Goal: Information Seeking & Learning: Find specific page/section

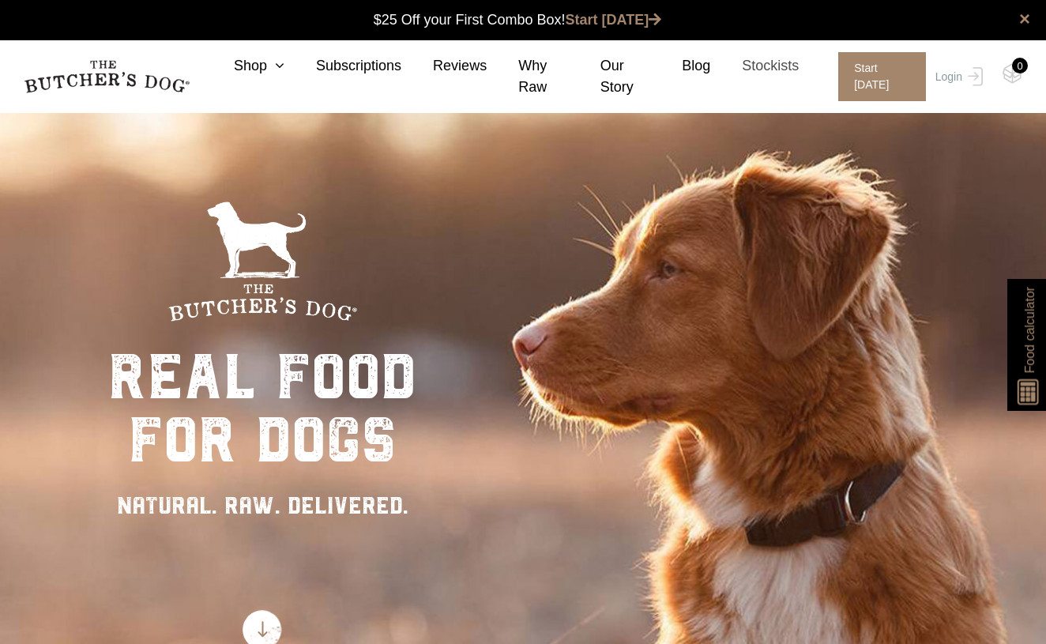
click at [759, 63] on link "Stockists" at bounding box center [755, 65] width 89 height 21
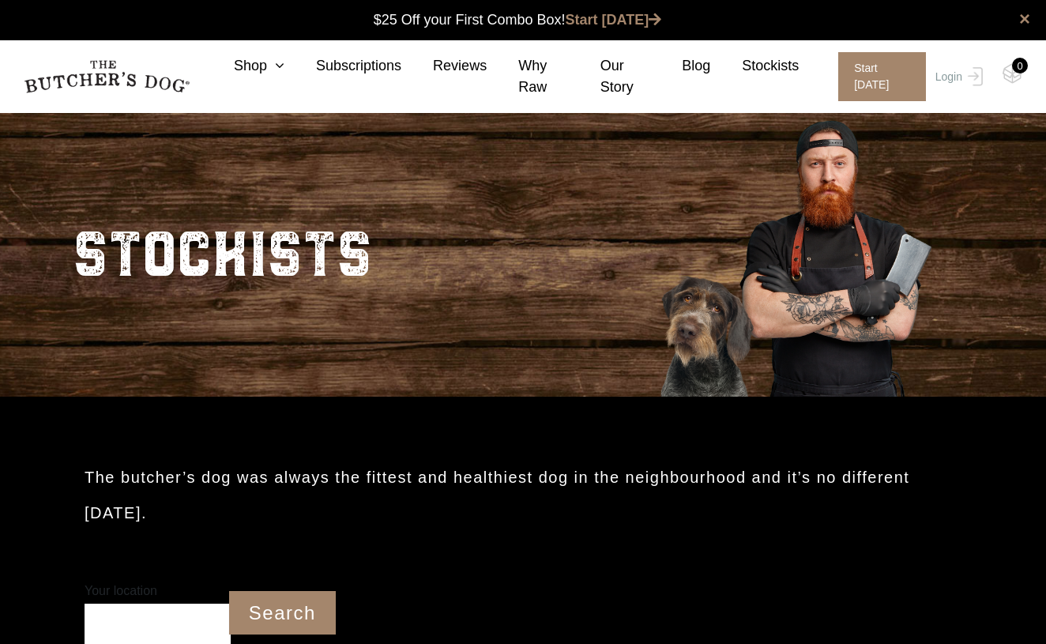
scroll to position [1, 0]
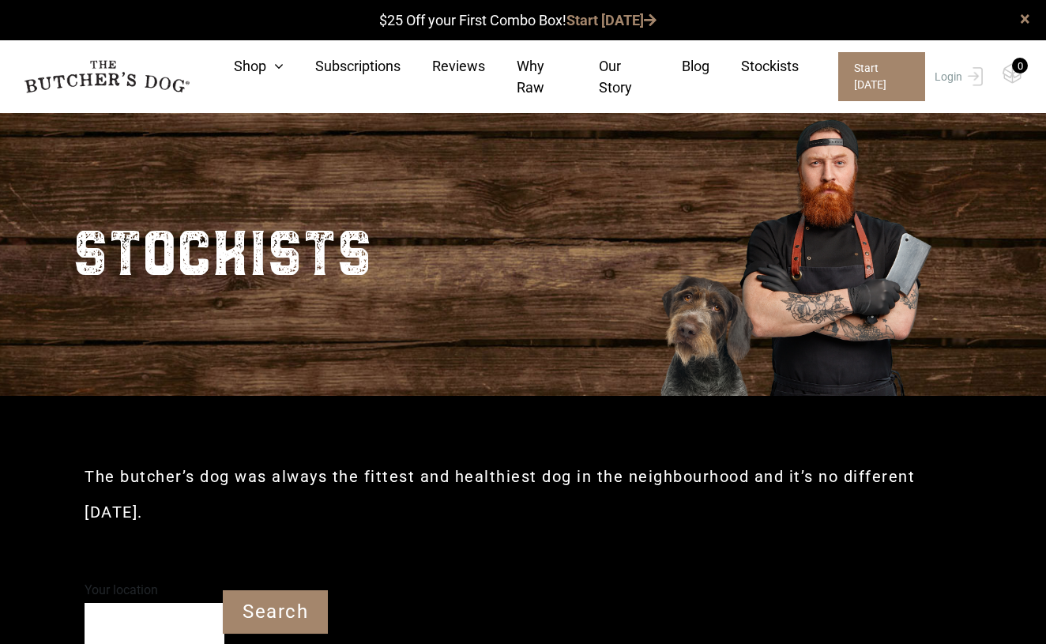
click at [168, 604] on input "Your location" at bounding box center [155, 624] width 140 height 43
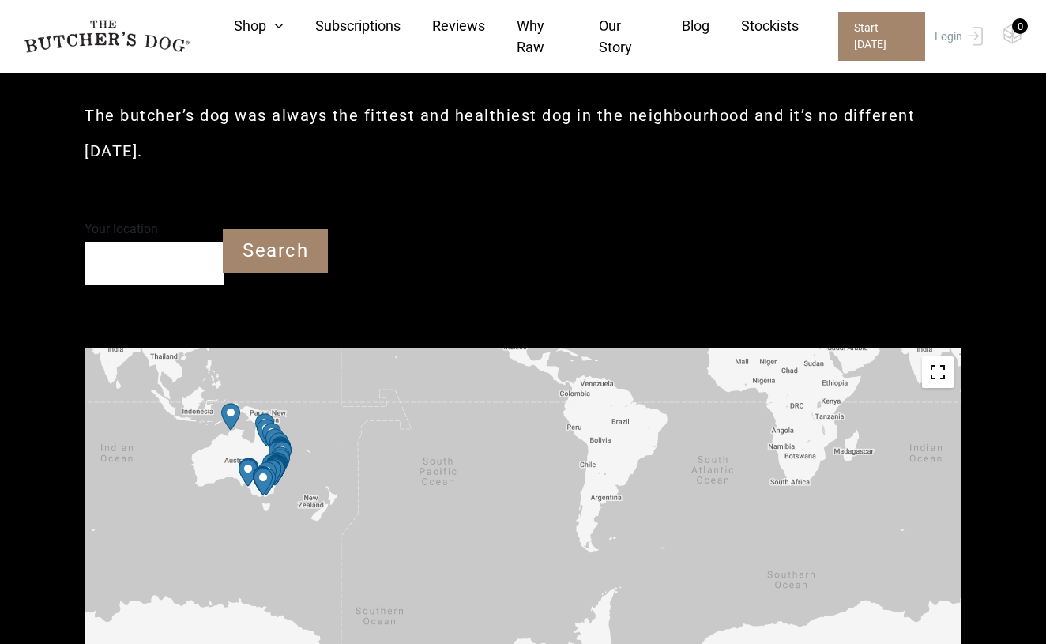
scroll to position [398, 0]
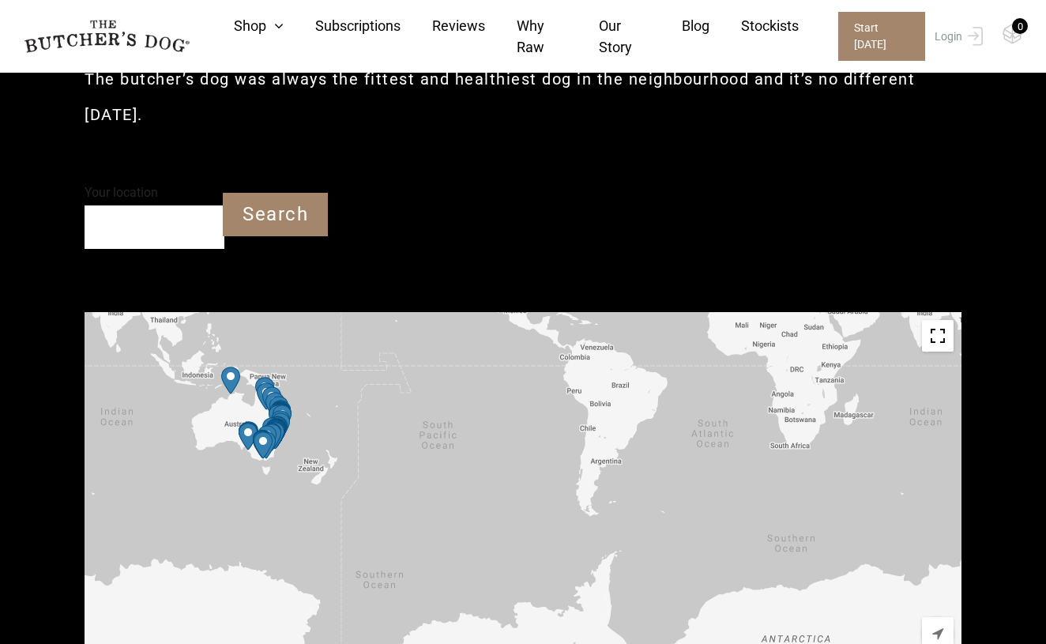
click at [125, 205] on input "Your location" at bounding box center [155, 226] width 140 height 43
type input "St Leonards NSW 2065"
click at [259, 193] on input "Search" at bounding box center [275, 214] width 105 height 43
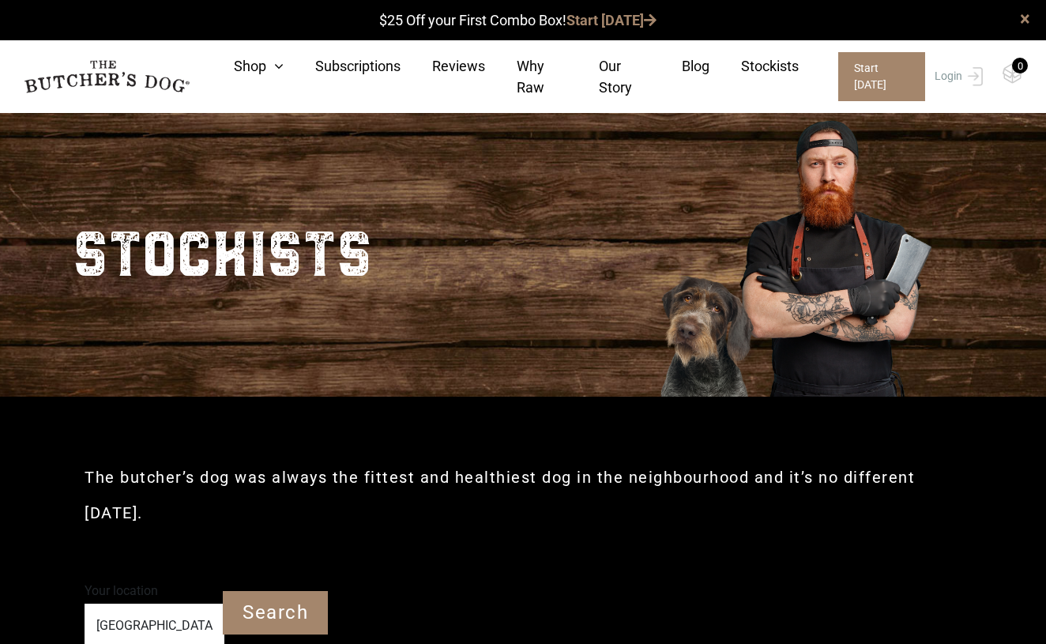
scroll to position [0, 0]
click at [257, 70] on link "Shop" at bounding box center [242, 65] width 81 height 21
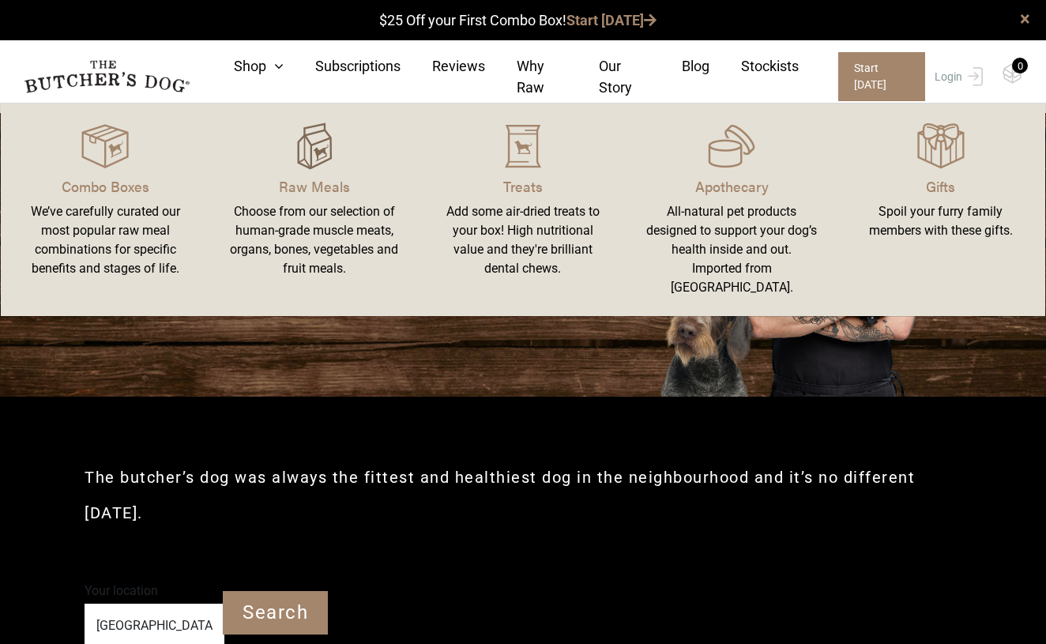
click at [314, 160] on img at bounding box center [314, 146] width 47 height 47
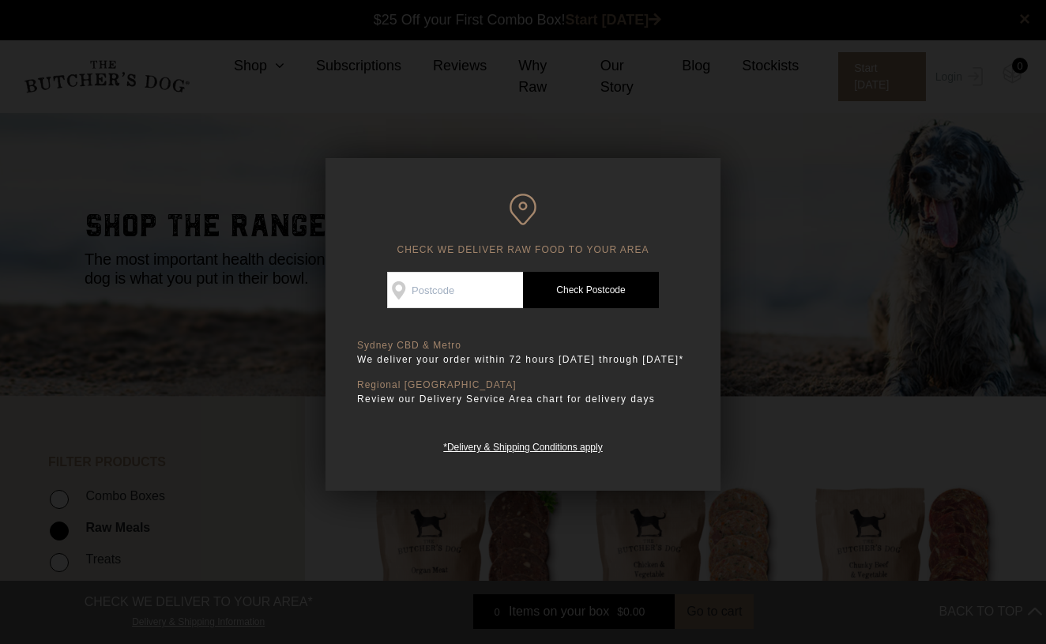
scroll to position [1, 0]
click at [214, 403] on div at bounding box center [523, 322] width 1046 height 644
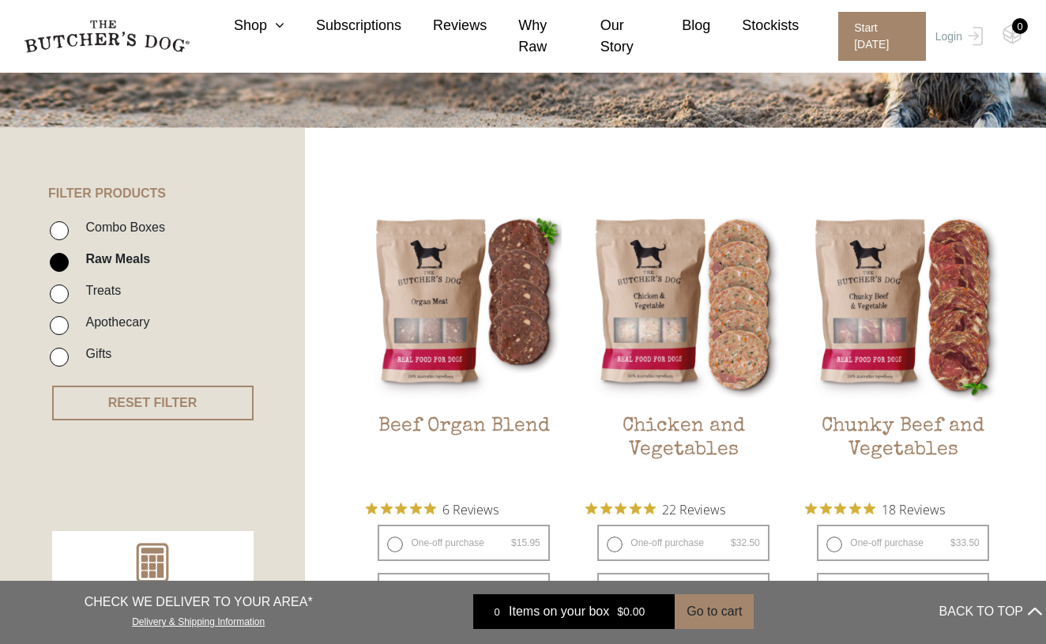
scroll to position [299, 0]
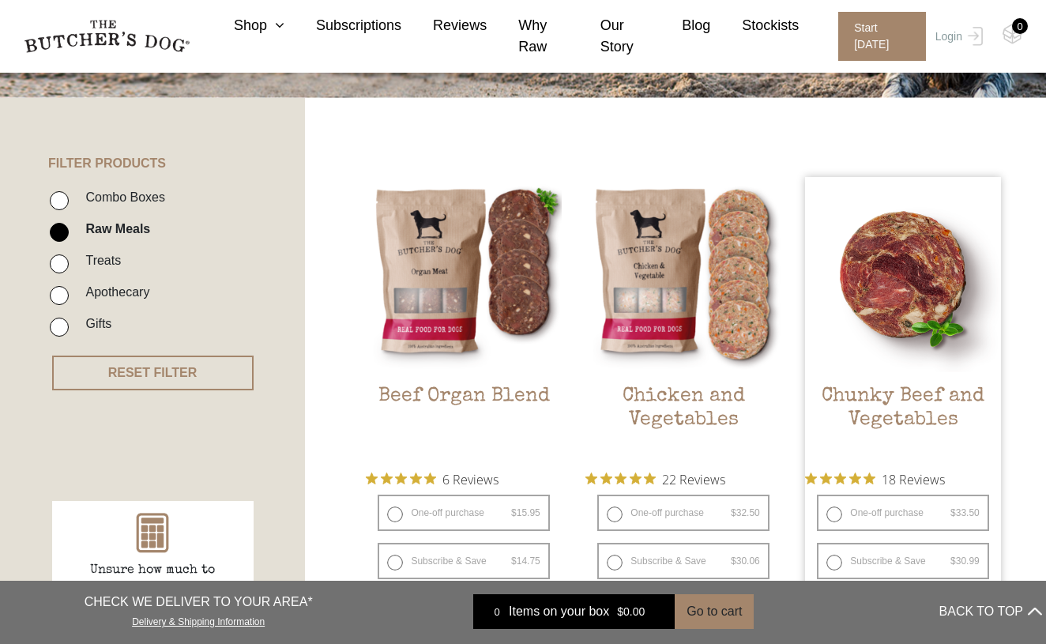
click at [892, 304] on img at bounding box center [902, 274] width 195 height 195
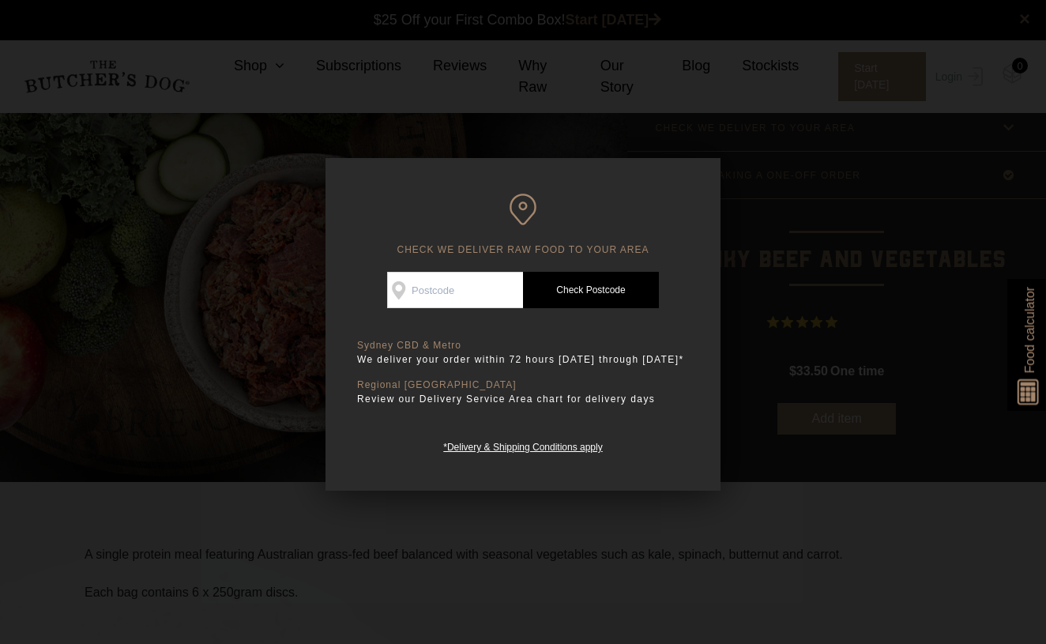
scroll to position [1, 0]
click at [804, 152] on div at bounding box center [523, 322] width 1046 height 644
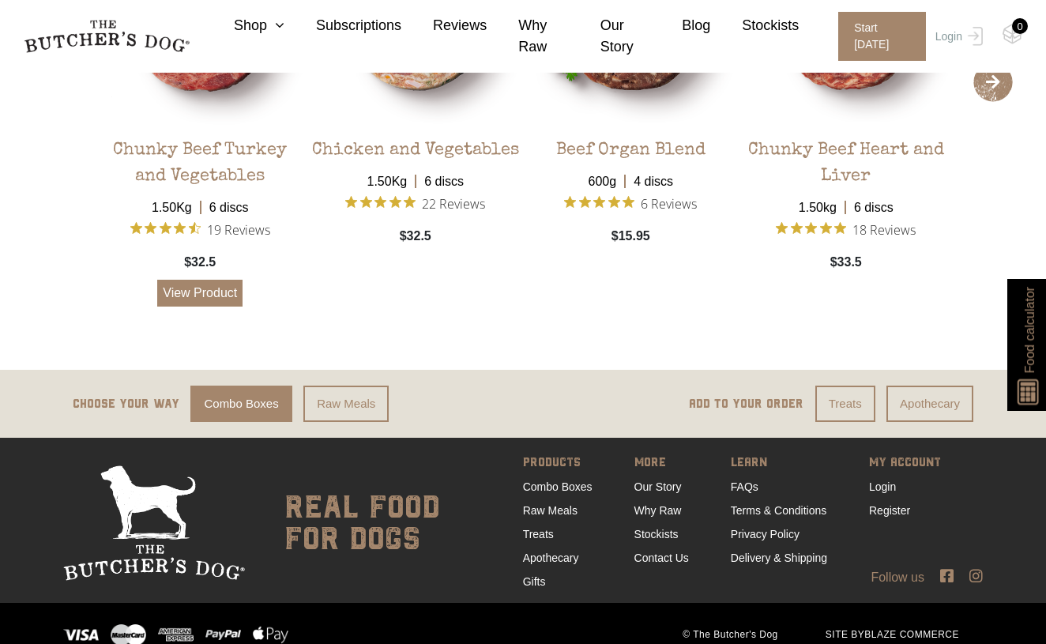
scroll to position [3166, 0]
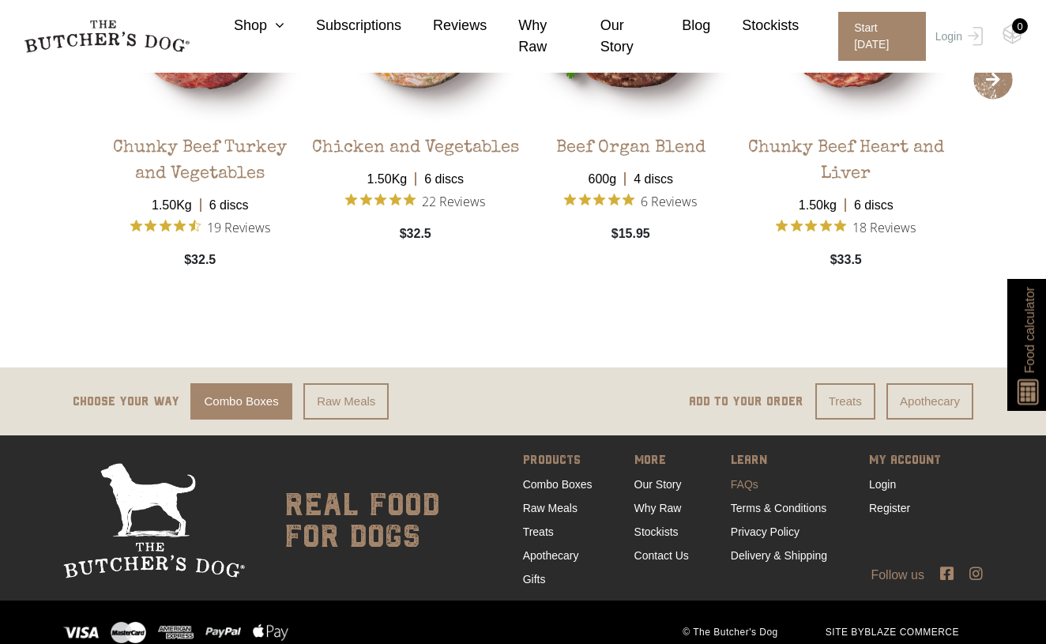
click at [737, 478] on link "FAQs" at bounding box center [745, 484] width 28 height 13
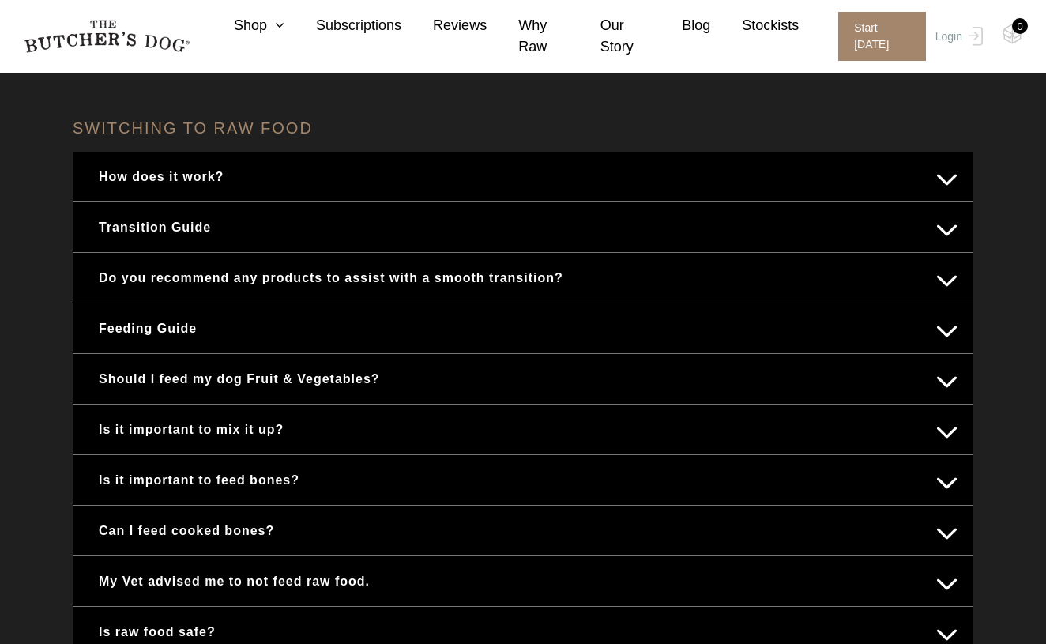
scroll to position [604, 0]
click at [187, 345] on div "Feeding Guide" at bounding box center [523, 328] width 901 height 50
click at [180, 334] on button "Feeding Guide" at bounding box center [523, 328] width 869 height 31
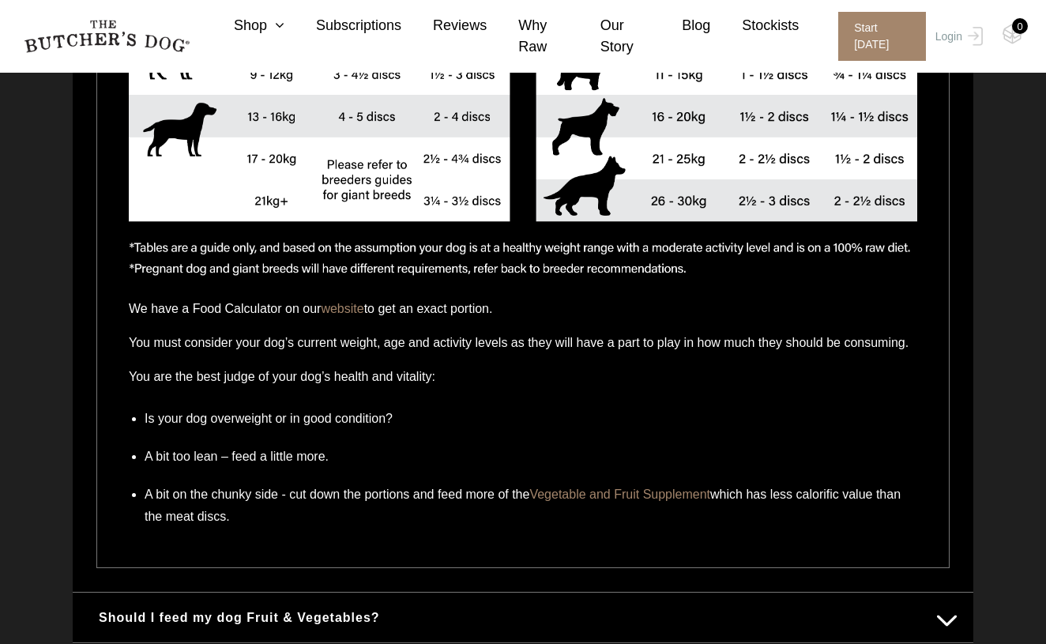
scroll to position [1325, 0]
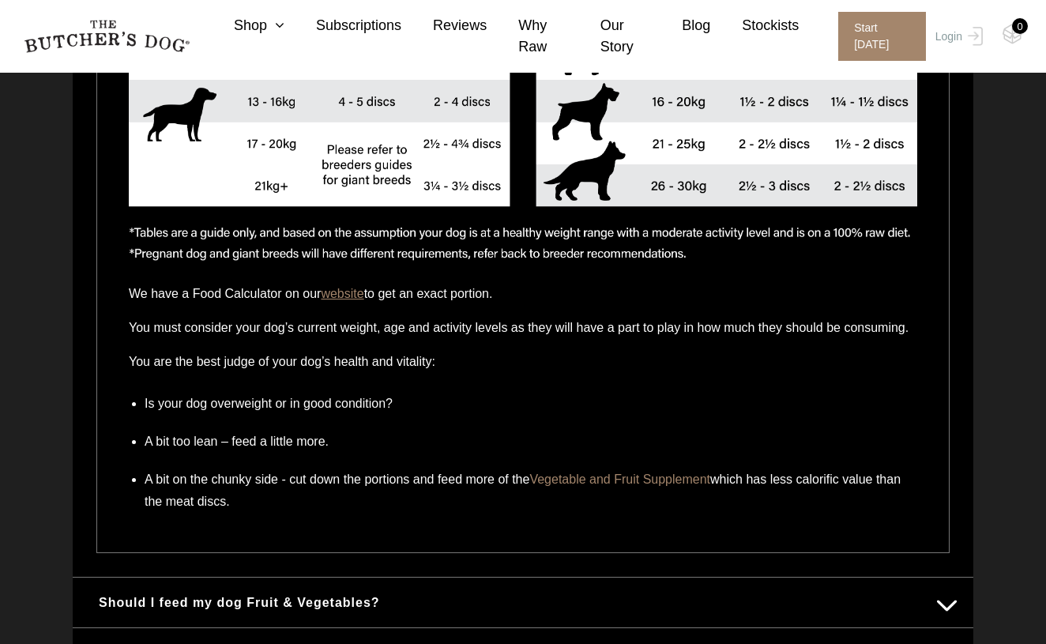
click at [356, 292] on link "website" at bounding box center [342, 293] width 43 height 13
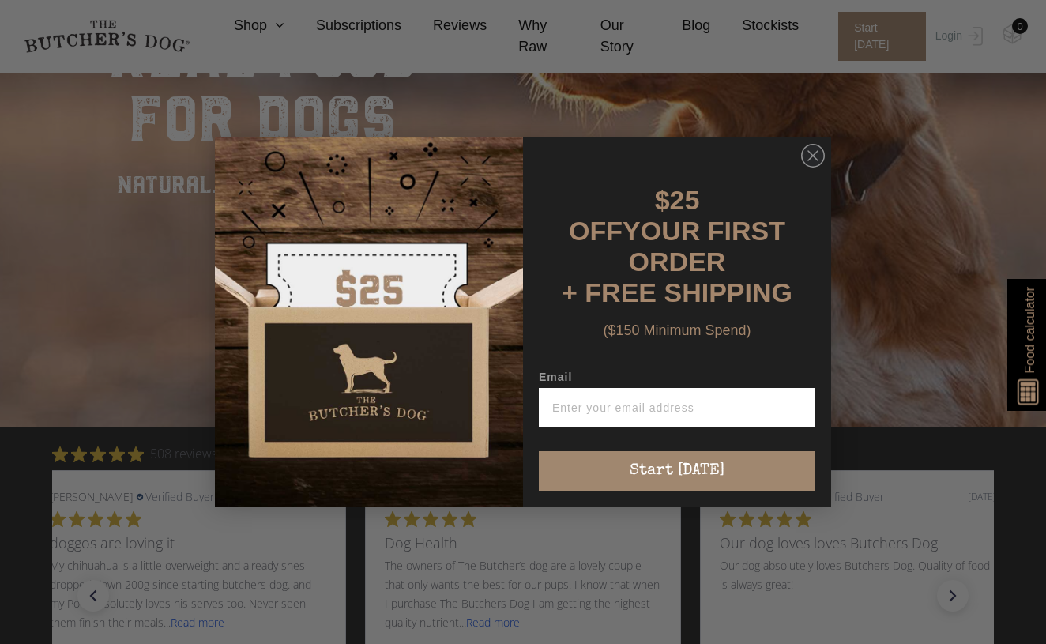
scroll to position [492, 0]
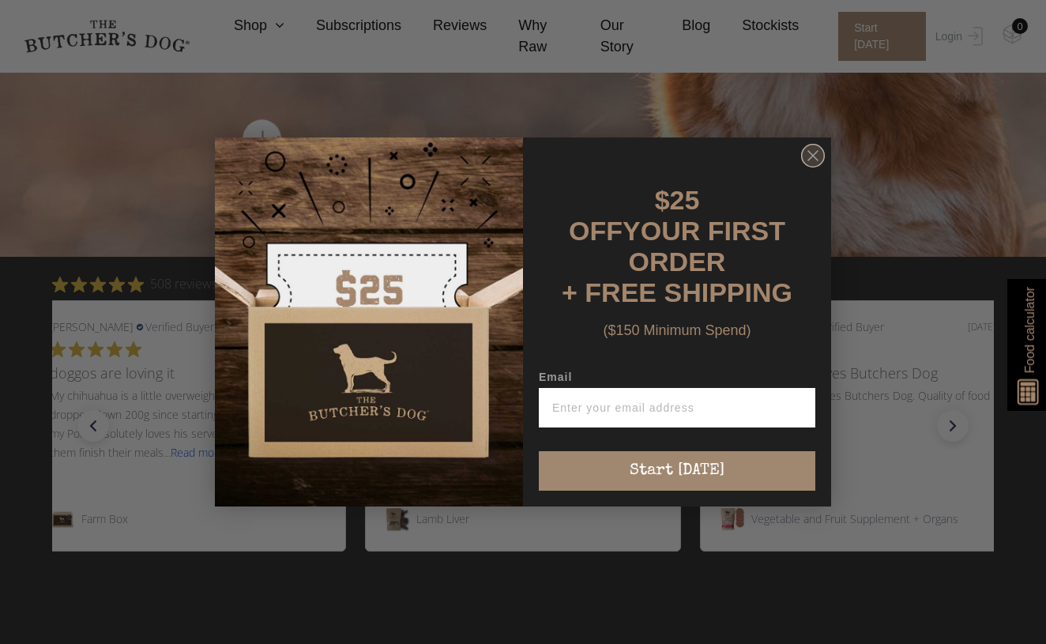
click at [809, 160] on icon "Close dialog" at bounding box center [813, 155] width 9 height 9
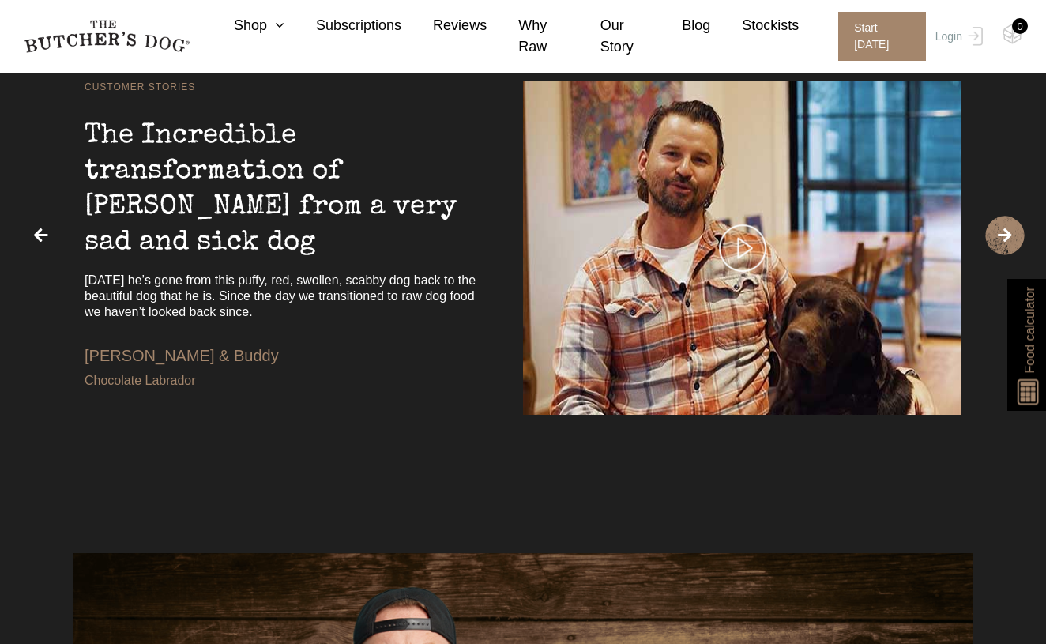
scroll to position [3176, 0]
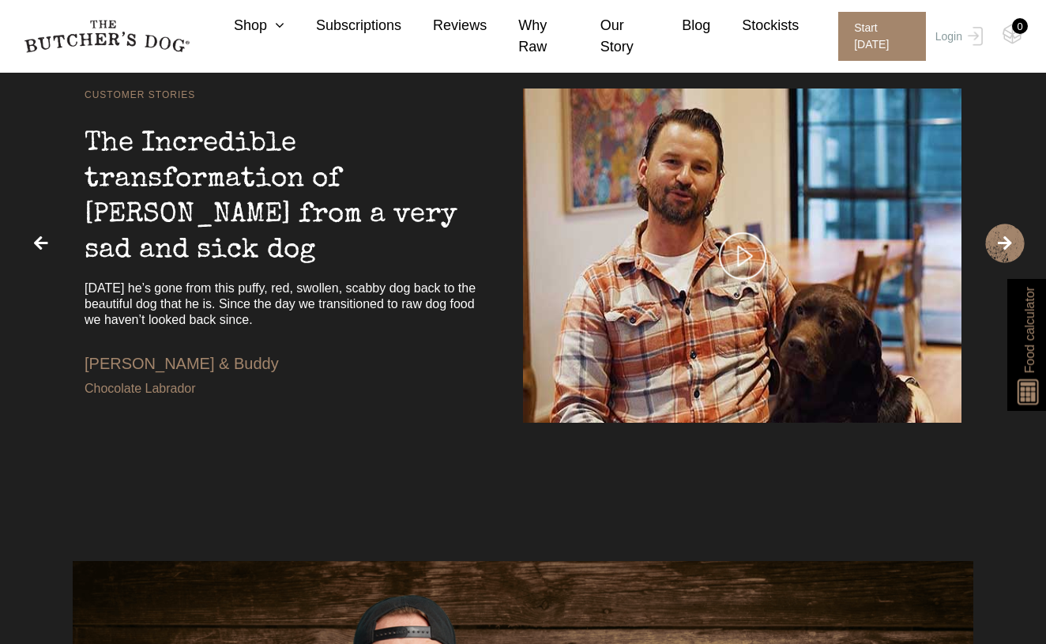
click at [741, 268] on img at bounding box center [742, 255] width 47 height 47
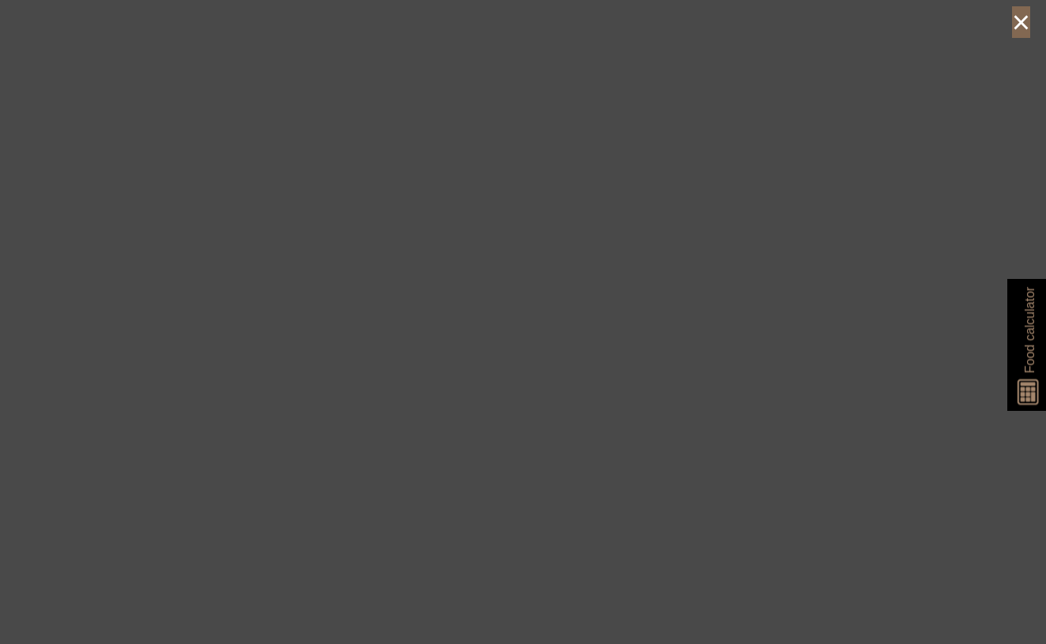
click at [1016, 33] on button "×" at bounding box center [1021, 22] width 18 height 32
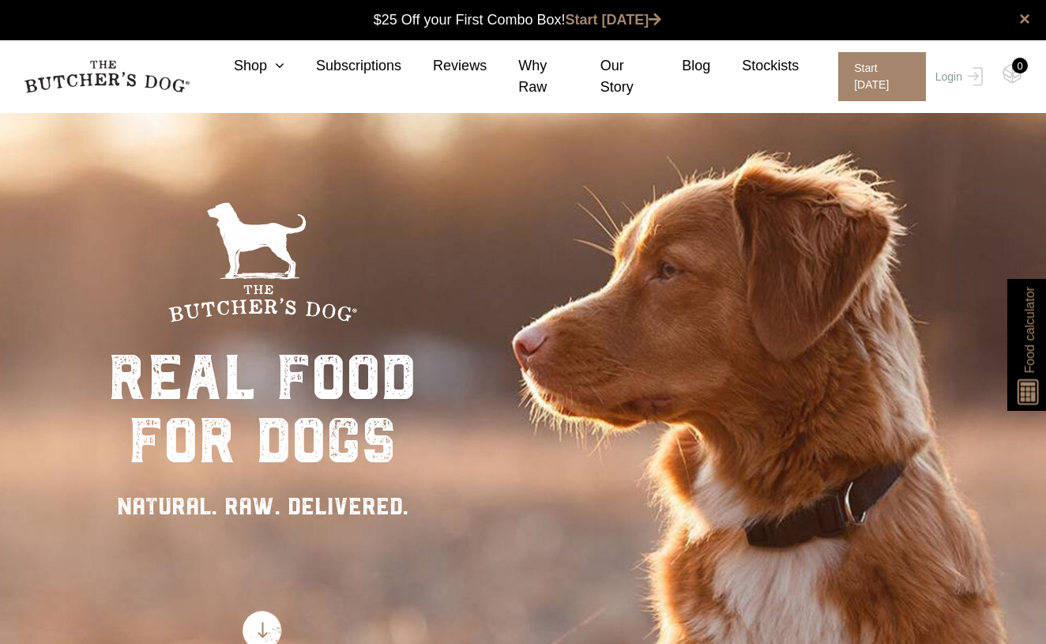
scroll to position [0, 0]
